Goal: Information Seeking & Learning: Check status

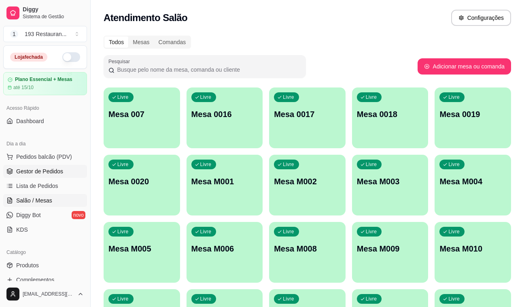
scroll to position [51, 0]
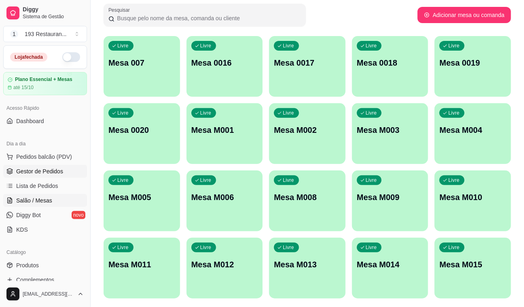
click at [42, 171] on span "Gestor de Pedidos" at bounding box center [39, 171] width 47 height 8
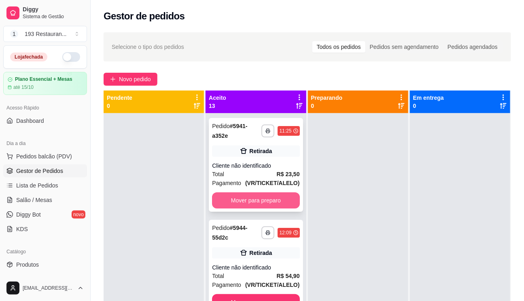
click at [285, 196] on button "Mover para preparo" at bounding box center [255, 201] width 87 height 16
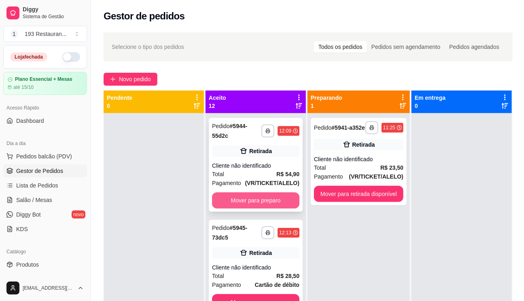
click at [282, 201] on button "Mover para preparo" at bounding box center [255, 201] width 87 height 16
click at [280, 201] on div "Mover para preparo" at bounding box center [255, 201] width 87 height 16
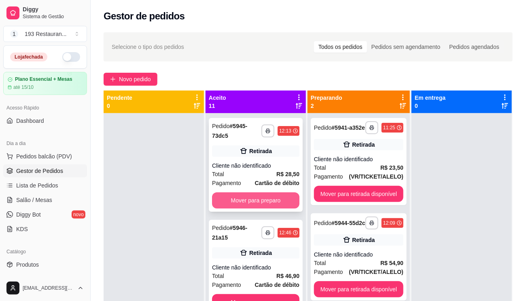
click at [259, 195] on button "Mover para preparo" at bounding box center [255, 201] width 87 height 16
click at [259, 194] on button "Mover para preparo" at bounding box center [255, 201] width 87 height 16
click at [259, 194] on button "Mover para preparo" at bounding box center [255, 201] width 85 height 16
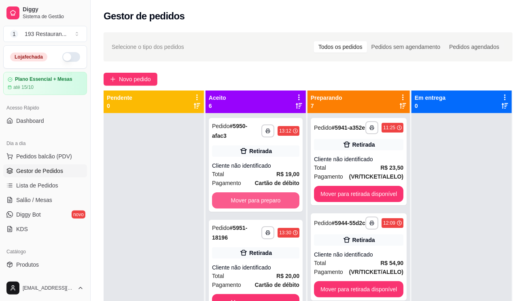
click at [260, 194] on button "Mover para preparo" at bounding box center [255, 201] width 87 height 16
click at [261, 194] on button "Mover para preparo" at bounding box center [255, 201] width 85 height 16
click at [261, 194] on button "Mover para preparo" at bounding box center [255, 201] width 87 height 16
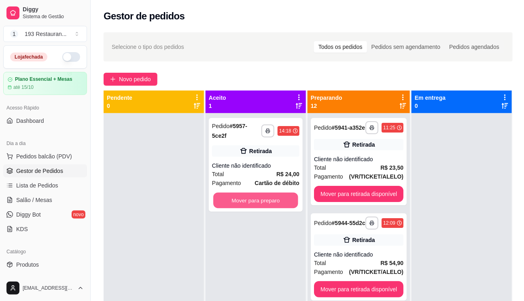
click at [261, 194] on button "Mover para preparo" at bounding box center [255, 201] width 85 height 16
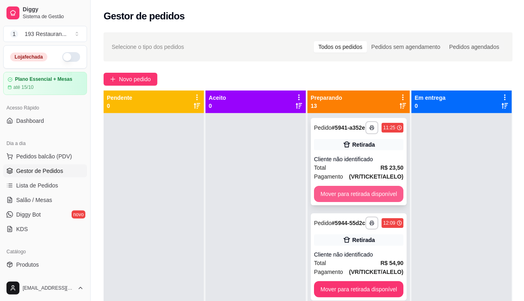
click at [362, 195] on button "Mover para retirada disponível" at bounding box center [358, 194] width 89 height 16
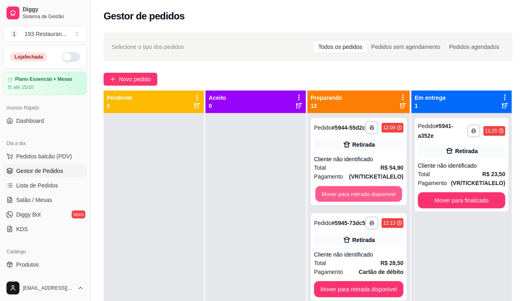
click at [362, 195] on button "Mover para retirada disponível" at bounding box center [358, 194] width 87 height 16
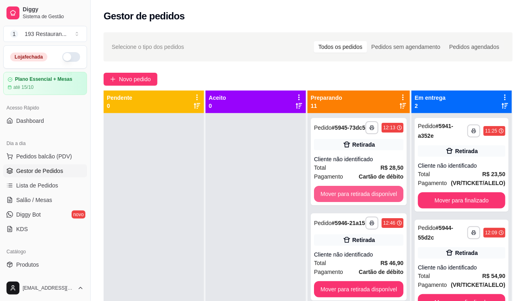
click at [362, 195] on button "Mover para retirada disponível" at bounding box center [358, 194] width 89 height 16
click at [362, 195] on button "Mover para retirada disponível" at bounding box center [358, 194] width 87 height 16
click at [362, 195] on button "Mover para retirada disponível" at bounding box center [358, 194] width 89 height 16
click at [362, 195] on button "Mover para retirada disponível" at bounding box center [358, 194] width 87 height 16
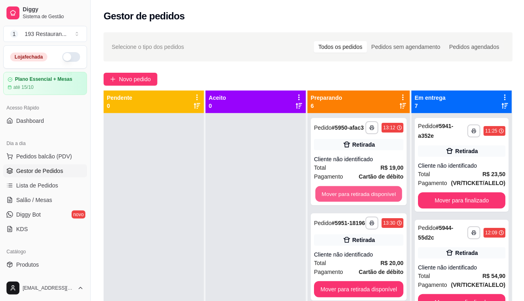
click at [362, 195] on button "Mover para retirada disponível" at bounding box center [358, 194] width 87 height 16
click at [362, 195] on button "Mover para retirada disponível" at bounding box center [358, 194] width 89 height 16
click at [362, 195] on button "Mover para retirada disponível" at bounding box center [358, 194] width 87 height 16
click at [362, 195] on button "Mover para retirada disponível" at bounding box center [358, 194] width 89 height 16
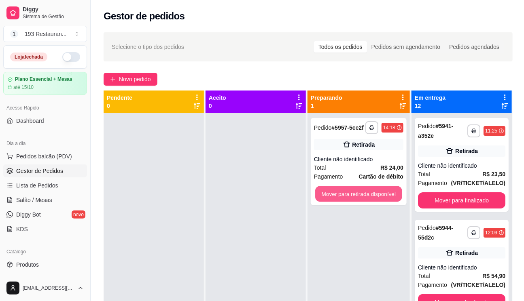
click at [362, 195] on button "Mover para retirada disponível" at bounding box center [358, 194] width 87 height 16
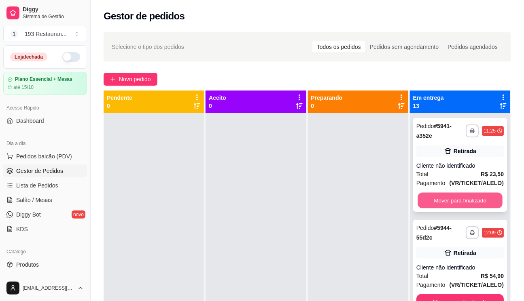
click at [466, 200] on button "Mover para finalizado" at bounding box center [459, 201] width 85 height 16
click at [466, 200] on button "Mover para finalizado" at bounding box center [459, 201] width 87 height 16
click at [466, 199] on button "Mover para finalizado" at bounding box center [459, 201] width 87 height 16
click at [466, 294] on button "Mover para finalizado" at bounding box center [459, 302] width 87 height 16
click at [466, 199] on button "Mover para finalizado" at bounding box center [459, 201] width 87 height 16
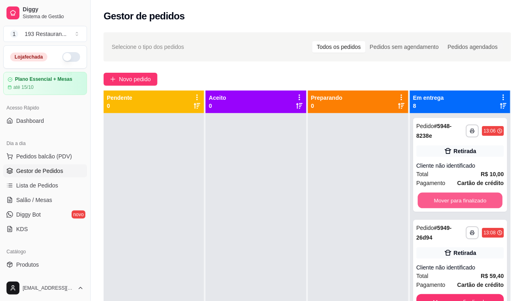
click at [466, 199] on button "Mover para finalizado" at bounding box center [459, 201] width 85 height 16
click at [466, 199] on button "Mover para finalizado" at bounding box center [459, 201] width 87 height 16
click at [458, 198] on button "Mover para finalizado" at bounding box center [459, 201] width 87 height 16
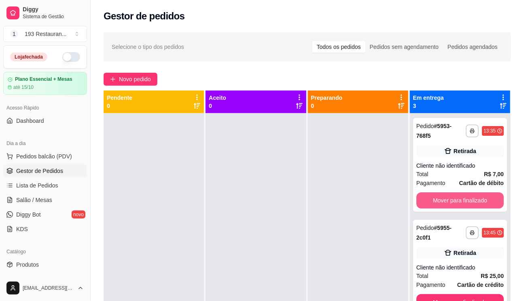
click at [458, 198] on button "Mover para finalizado" at bounding box center [459, 201] width 87 height 16
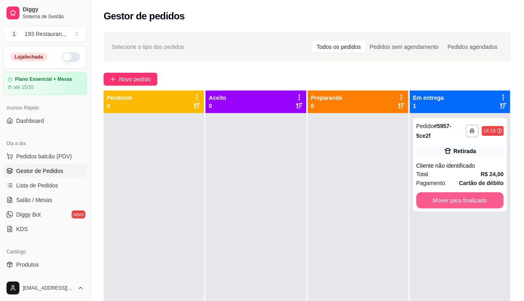
click at [458, 198] on button "Mover para finalizado" at bounding box center [459, 201] width 87 height 16
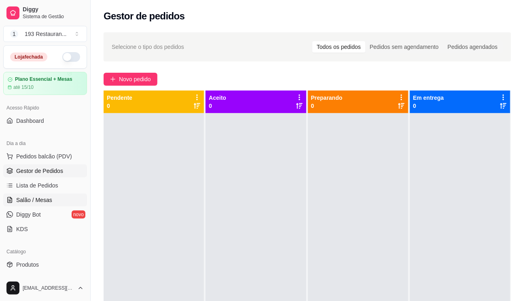
click at [28, 199] on span "Salão / Mesas" at bounding box center [34, 200] width 36 height 8
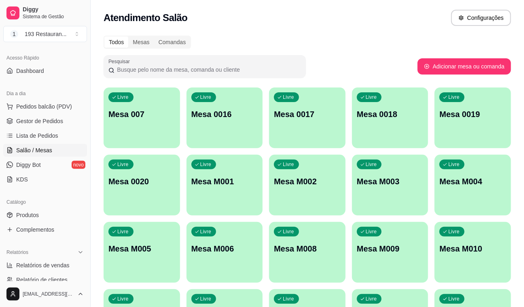
scroll to position [184, 0]
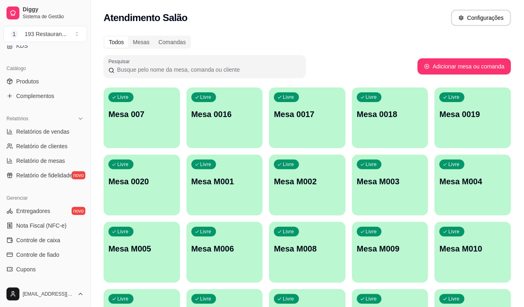
click at [69, 145] on link "Relatório de clientes" at bounding box center [45, 146] width 84 height 13
select select "30"
select select "HIGHEST_TOTAL_SPENT_WITH_ORDERS"
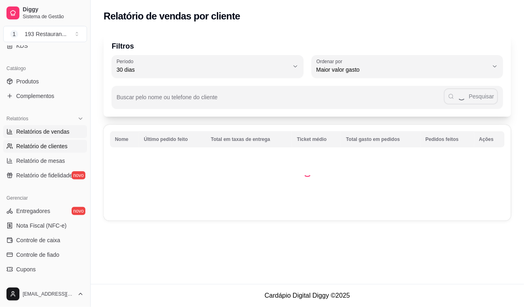
click at [31, 129] on span "Relatórios de vendas" at bounding box center [42, 131] width 53 height 8
select select "ALL"
select select "0"
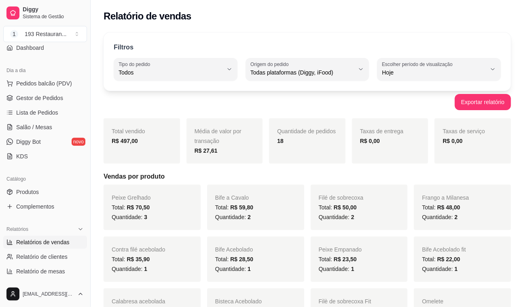
scroll to position [220, 0]
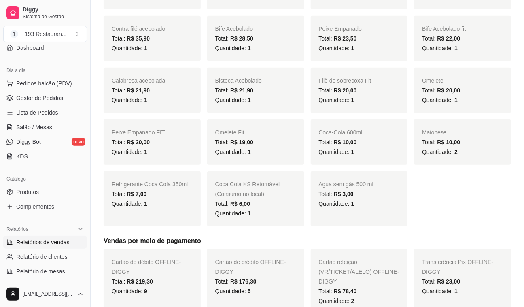
drag, startPoint x: 136, startPoint y: 189, endPoint x: 136, endPoint y: 198, distance: 8.9
click at [136, 196] on div "Total: R$ 7,00" at bounding box center [152, 194] width 81 height 10
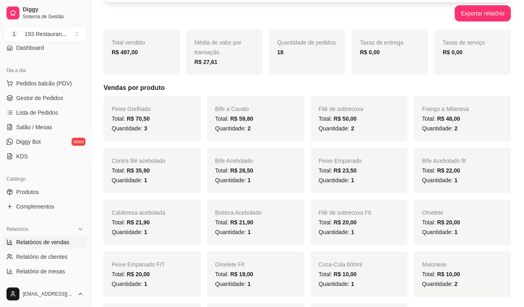
scroll to position [0, 0]
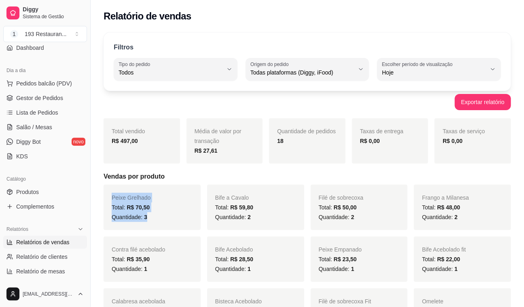
drag, startPoint x: 112, startPoint y: 198, endPoint x: 160, endPoint y: 219, distance: 53.1
click at [160, 219] on div "Peixe Grelhado Total: R$ 70,50 Quantidade: 3" at bounding box center [152, 206] width 97 height 45
